Goal: Task Accomplishment & Management: Manage account settings

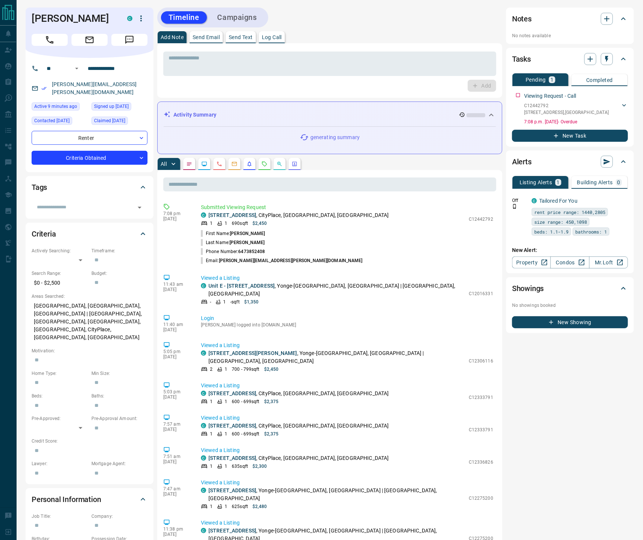
click at [272, 44] on div "* ​ Add" at bounding box center [329, 70] width 345 height 55
click at [275, 36] on p "Log Call" at bounding box center [272, 37] width 20 height 5
click at [489, 82] on button "Log Call" at bounding box center [482, 86] width 30 height 12
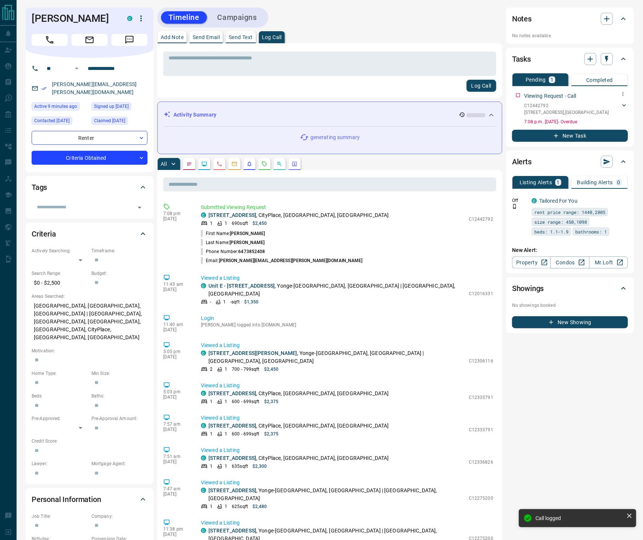
click at [625, 106] on icon at bounding box center [625, 106] width 8 height 8
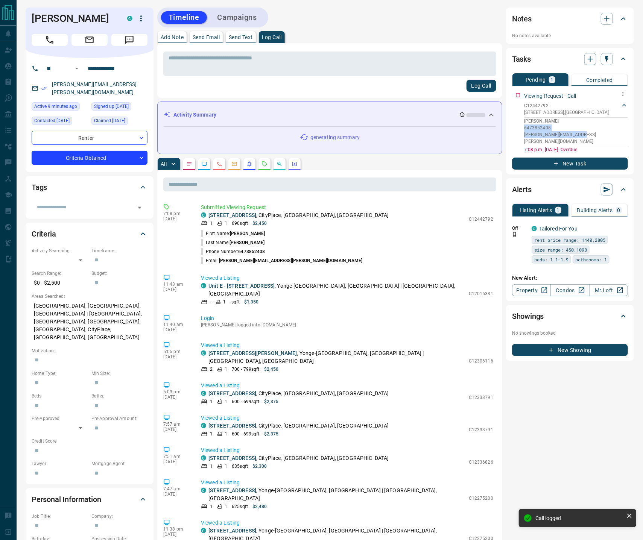
drag, startPoint x: 584, startPoint y: 133, endPoint x: 525, endPoint y: 122, distance: 59.7
click at [525, 122] on div "[PERSON_NAME] 6473852408 [PERSON_NAME][EMAIL_ADDRESS][PERSON_NAME][DOMAIN_NAME]" at bounding box center [576, 131] width 104 height 28
click at [526, 114] on p "[STREET_ADDRESS]" at bounding box center [566, 112] width 85 height 7
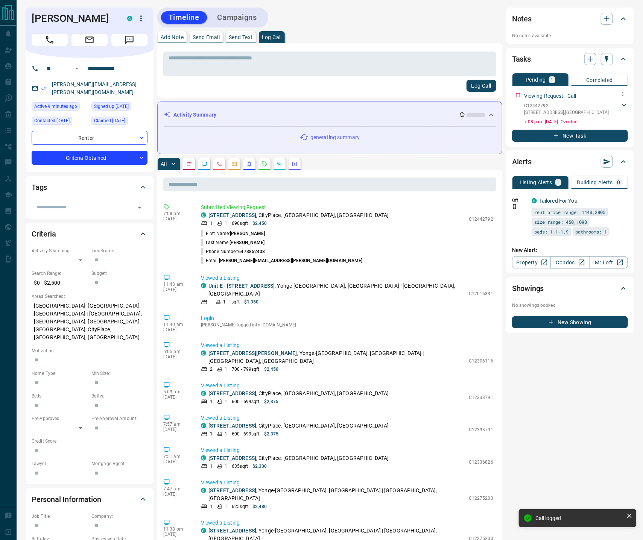
click at [552, 111] on p "[STREET_ADDRESS]" at bounding box center [566, 112] width 85 height 7
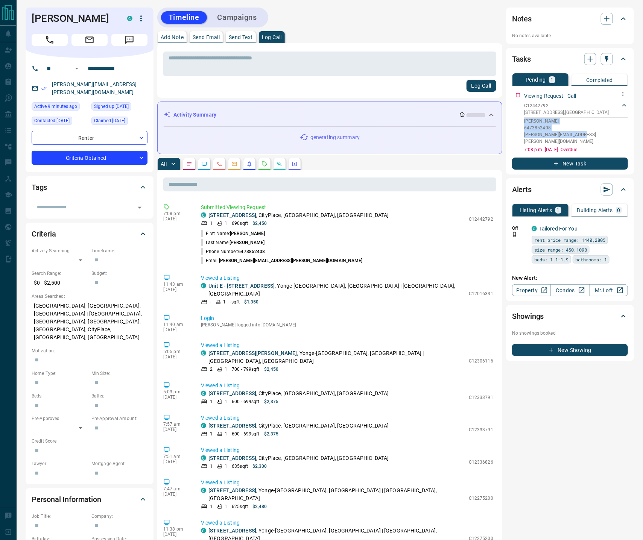
drag, startPoint x: 526, startPoint y: 119, endPoint x: 583, endPoint y: 131, distance: 58.0
click at [583, 131] on div "[PERSON_NAME] 6473852408 [PERSON_NAME][EMAIL_ADDRESS][PERSON_NAME][DOMAIN_NAME]" at bounding box center [576, 131] width 104 height 28
copy div "[PERSON_NAME] 6473852408 [PERSON_NAME][EMAIL_ADDRESS][PERSON_NAME][DOMAIN_NAME]"
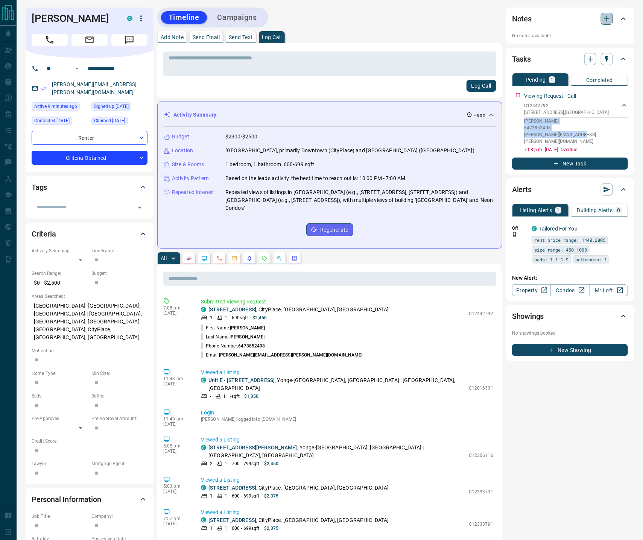
click at [607, 20] on icon "button" at bounding box center [606, 18] width 9 height 9
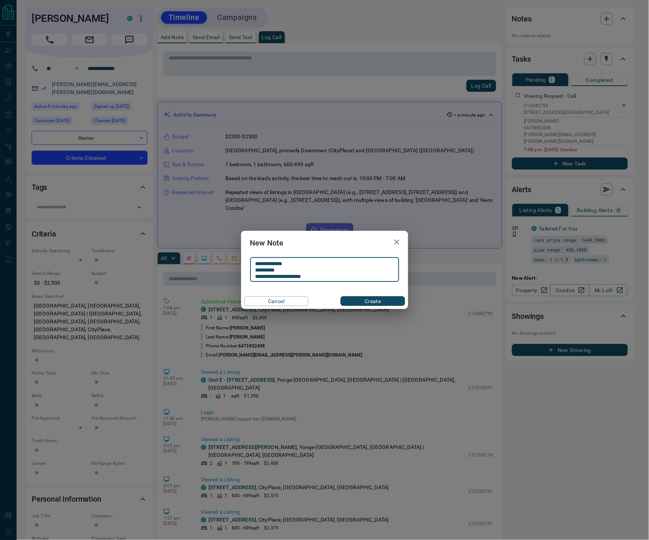
type textarea "**********"
click at [358, 300] on button "Create" at bounding box center [373, 302] width 64 height 10
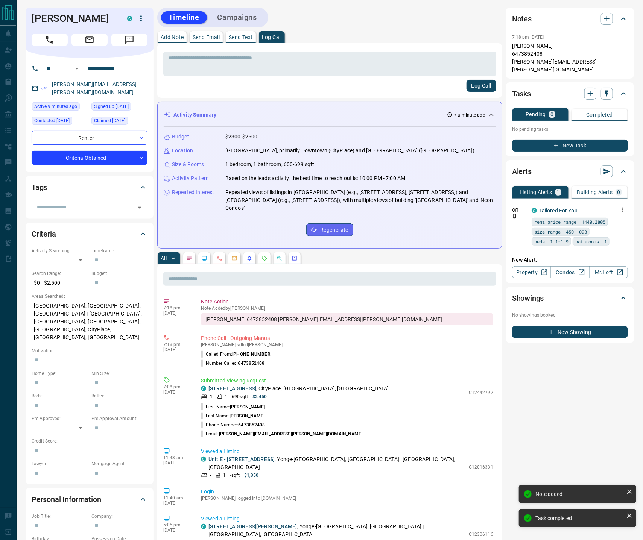
click at [621, 207] on icon "button" at bounding box center [622, 210] width 7 height 7
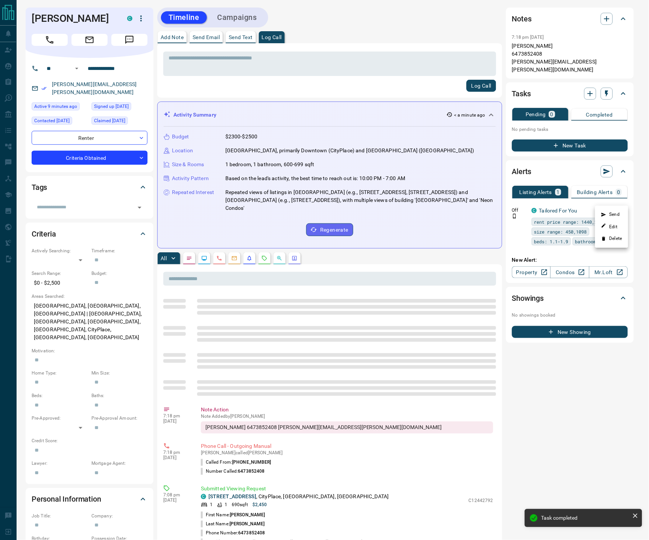
click at [616, 239] on li "Delete" at bounding box center [611, 239] width 33 height 12
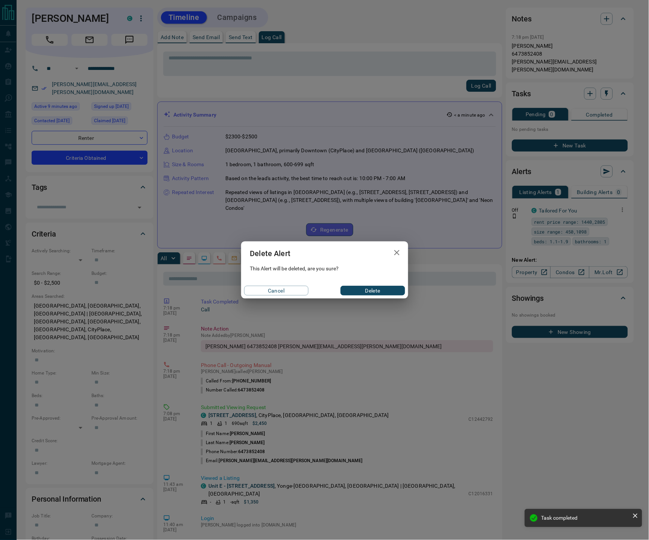
click at [376, 290] on button "Delete" at bounding box center [373, 291] width 64 height 10
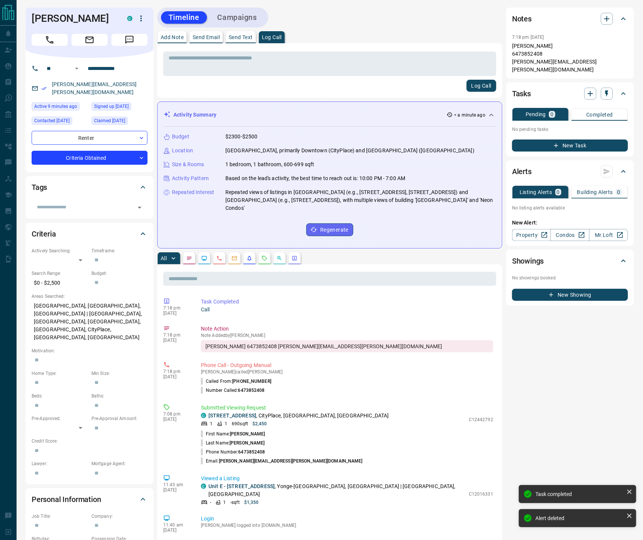
click at [274, 35] on p "Log Call" at bounding box center [272, 37] width 20 height 5
click at [483, 82] on button "Log Call" at bounding box center [482, 86] width 30 height 12
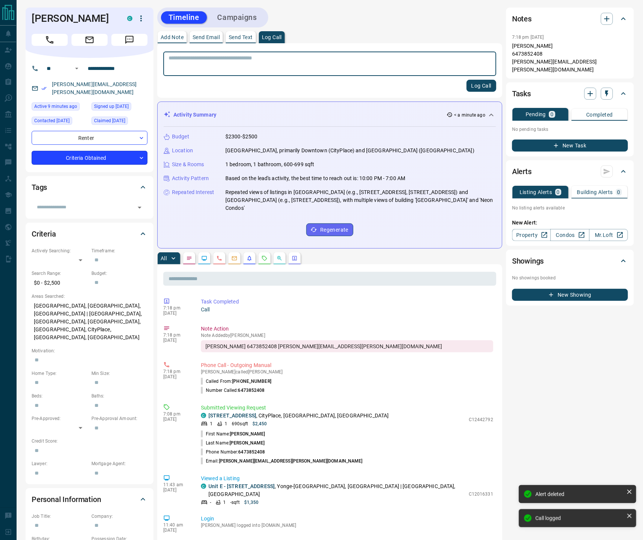
click at [91, 152] on body "**********" at bounding box center [321, 456] width 643 height 913
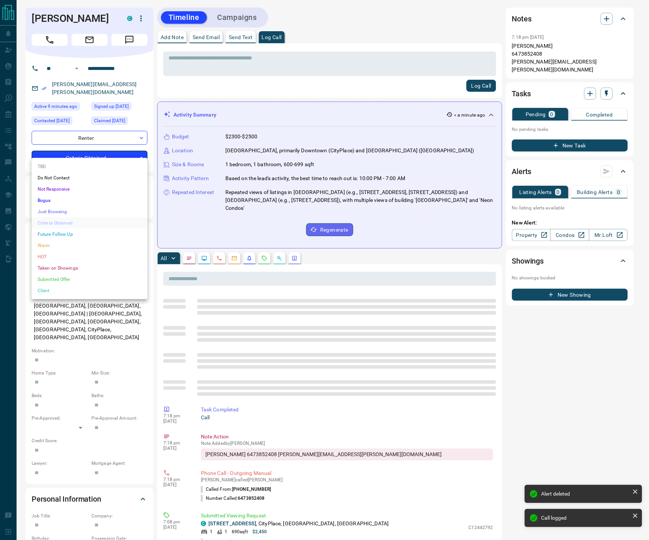
click at [67, 252] on li "HOT" at bounding box center [90, 256] width 116 height 11
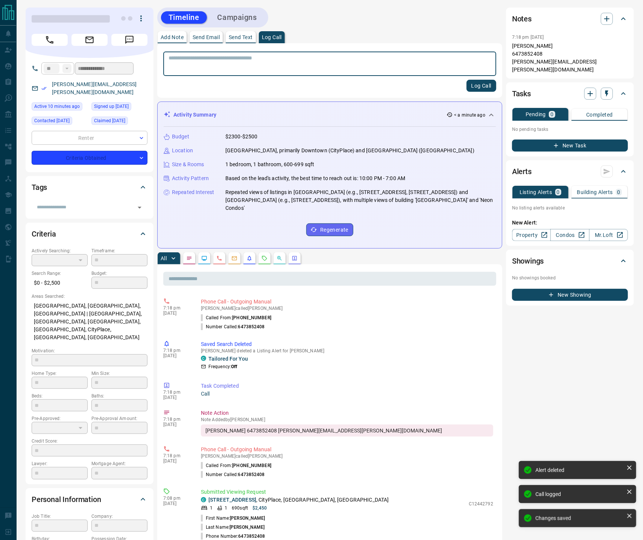
type input "*"
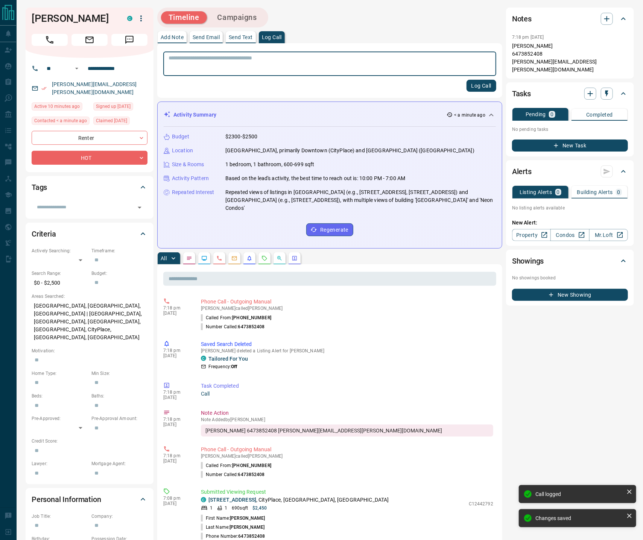
click at [268, 256] on icon "Requests" at bounding box center [265, 259] width 6 height 6
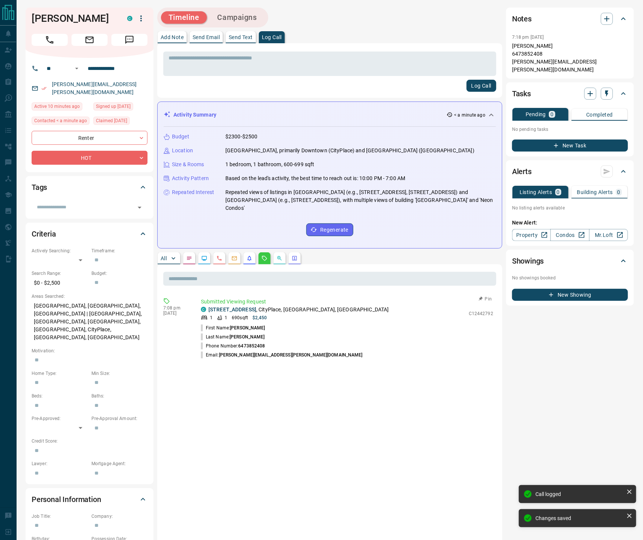
click at [485, 296] on button "Pin" at bounding box center [486, 299] width 22 height 7
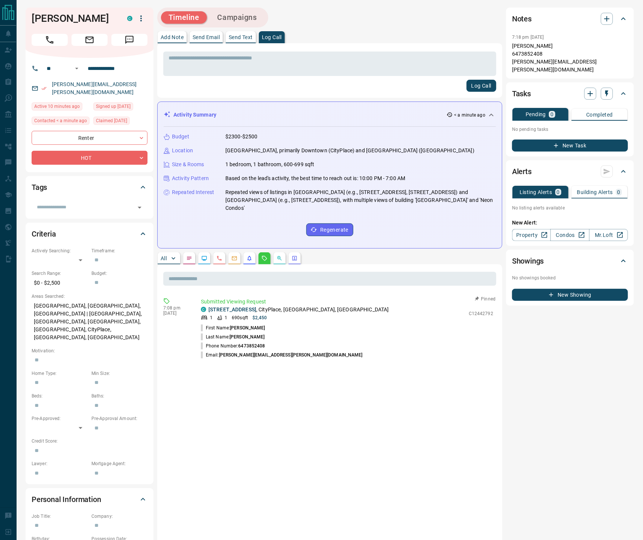
click at [490, 85] on button "Log Call" at bounding box center [482, 86] width 30 height 12
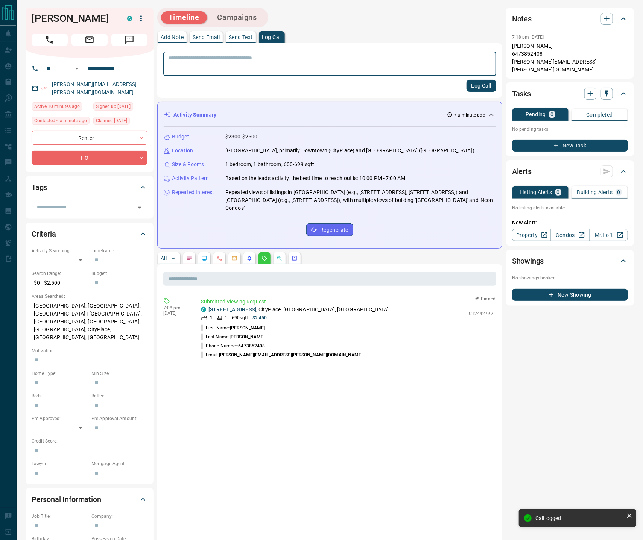
click at [233, 11] on button "Campaigns" at bounding box center [237, 17] width 55 height 12
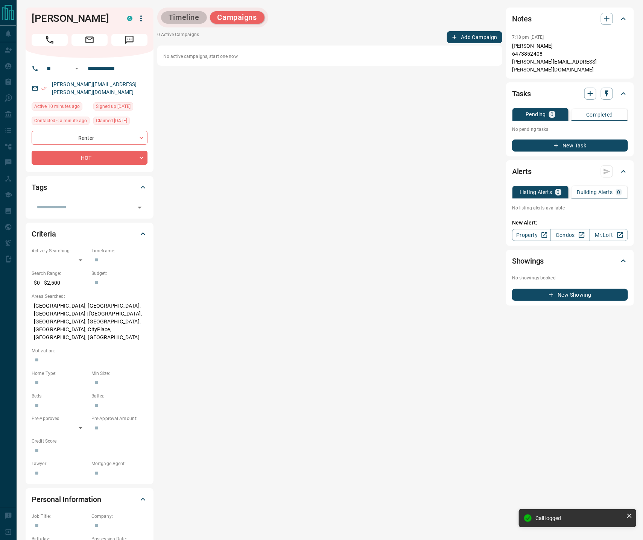
click at [189, 11] on button "Timeline" at bounding box center [184, 17] width 46 height 12
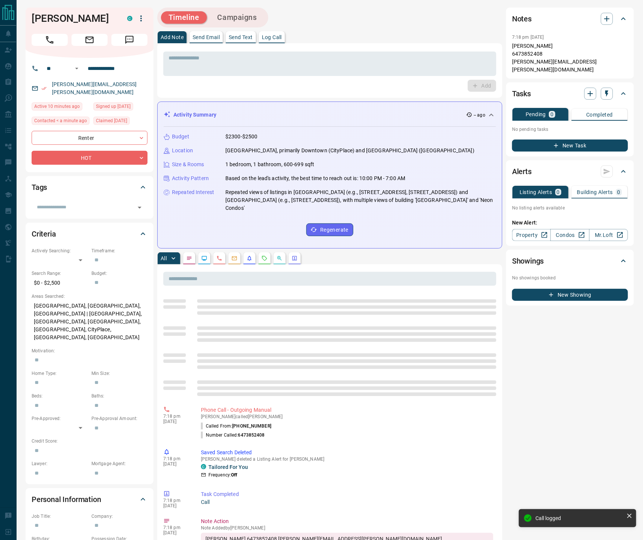
drag, startPoint x: 221, startPoint y: 11, endPoint x: 236, endPoint y: 14, distance: 14.9
click at [222, 11] on button "Campaigns" at bounding box center [237, 17] width 55 height 12
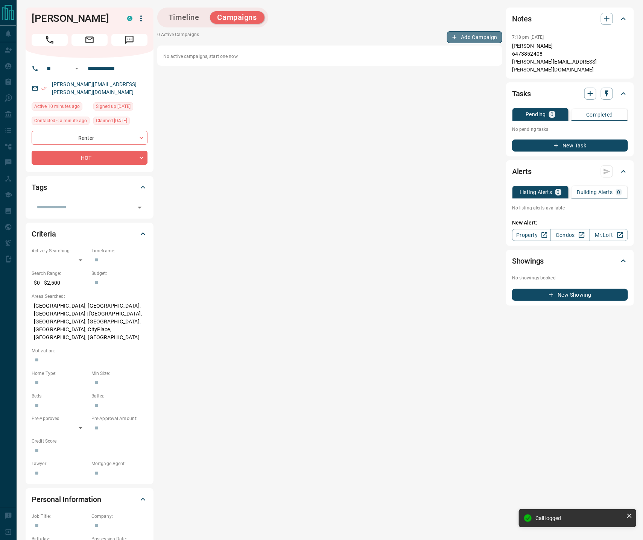
click at [473, 37] on button "Add Campaign" at bounding box center [474, 37] width 55 height 12
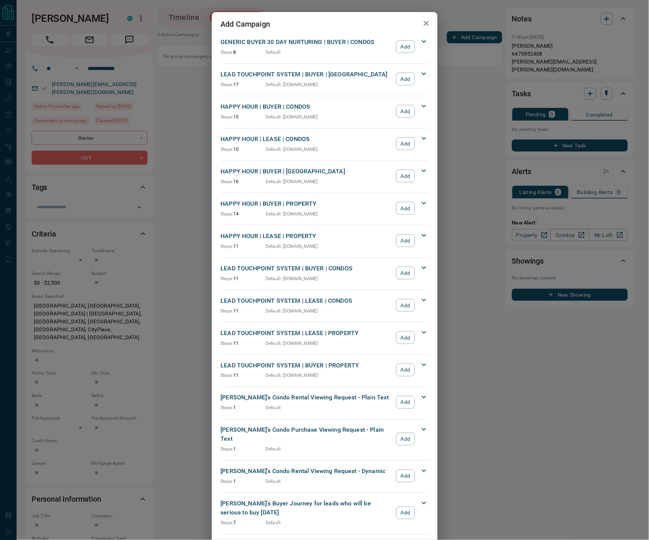
scroll to position [765, 0]
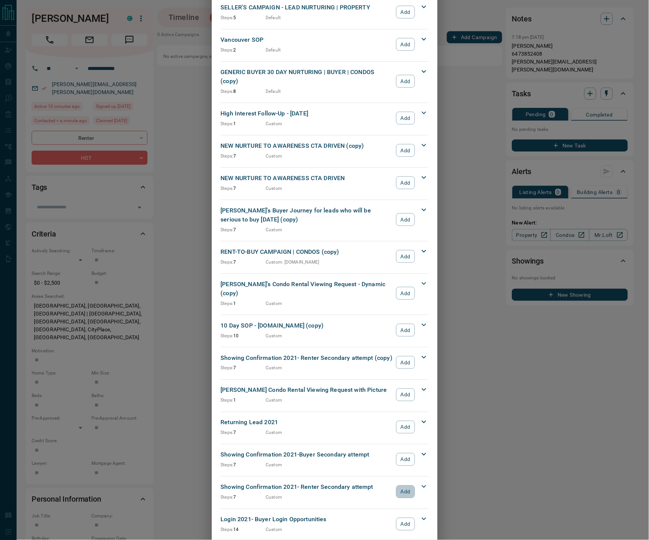
click at [399, 486] on button "Add" at bounding box center [405, 492] width 18 height 13
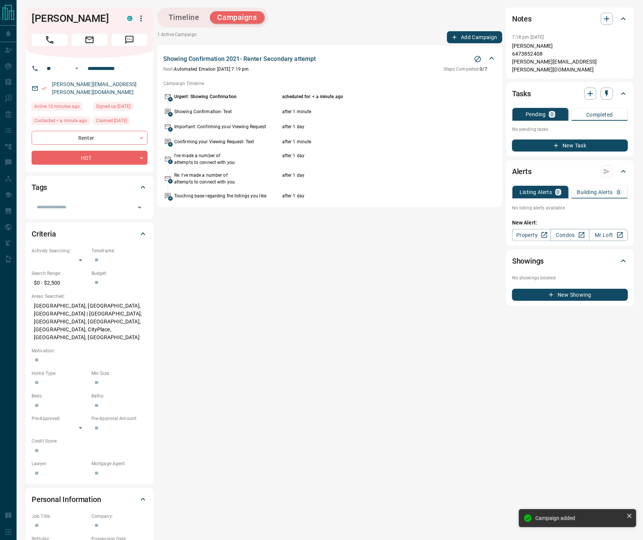
click at [478, 39] on button "Add Campaign" at bounding box center [474, 37] width 55 height 12
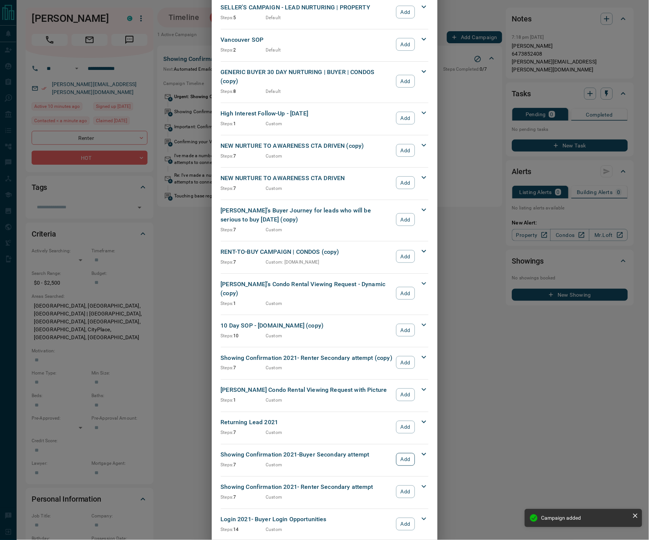
click at [402, 453] on button "Add" at bounding box center [405, 459] width 18 height 13
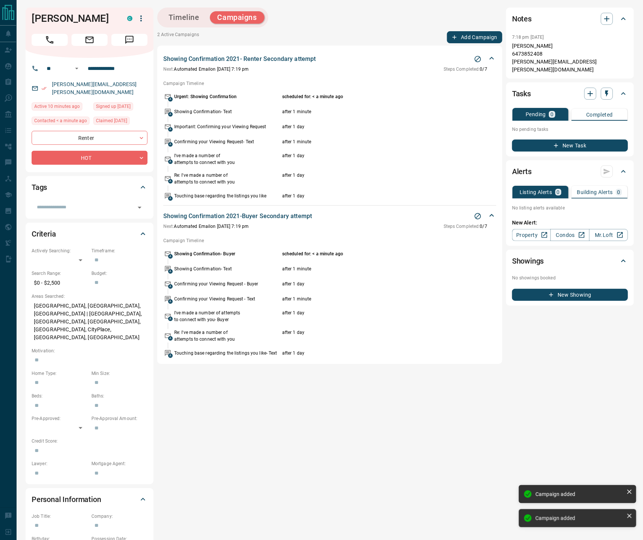
drag, startPoint x: 473, startPoint y: 31, endPoint x: 476, endPoint y: 36, distance: 5.6
click at [474, 31] on div "Timeline Campaigns 2 Active Campaigns Add Campaign Showing Confirmation 2021- R…" at bounding box center [329, 406] width 345 height 796
click at [473, 36] on button "Add Campaign" at bounding box center [474, 37] width 55 height 12
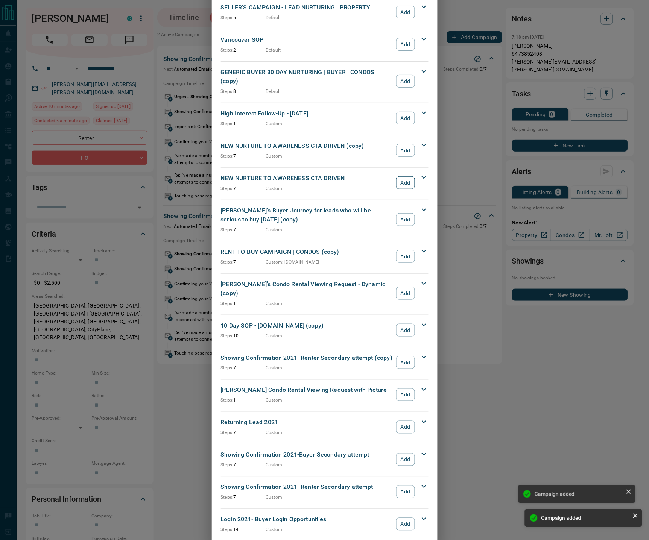
click at [400, 176] on button "Add" at bounding box center [405, 182] width 18 height 13
